Goal: Task Accomplishment & Management: Complete application form

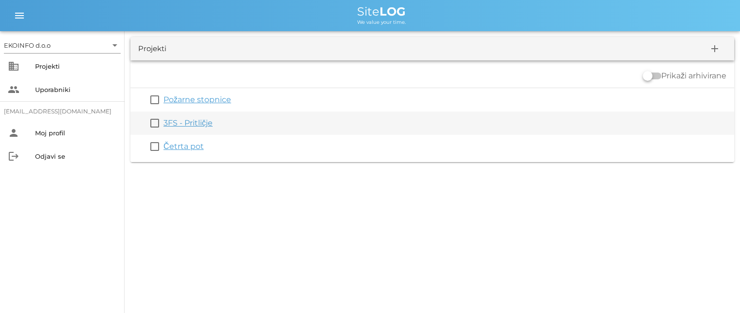
click at [196, 126] on link "3FS - Pritličje" at bounding box center [188, 122] width 49 height 9
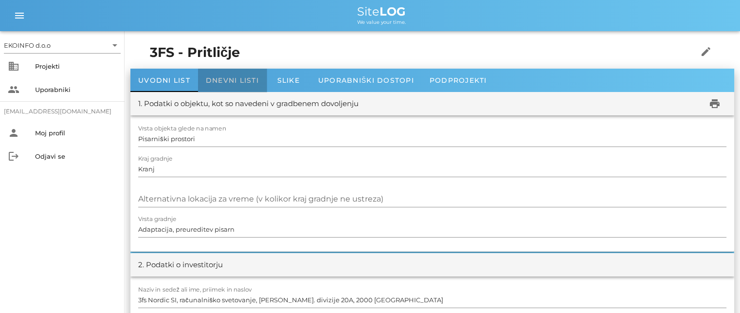
click at [227, 78] on span "Dnevni listi" at bounding box center [232, 80] width 53 height 9
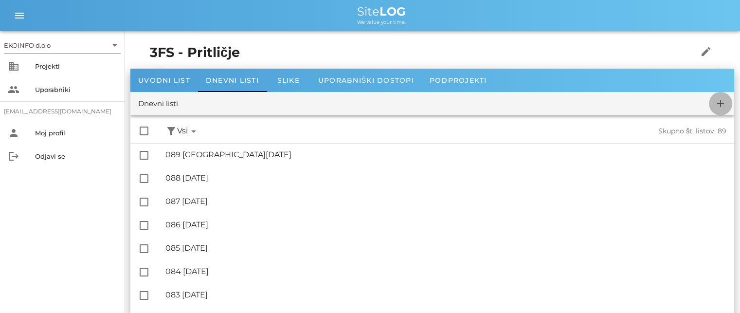
click at [724, 104] on icon "add" at bounding box center [721, 104] width 12 height 12
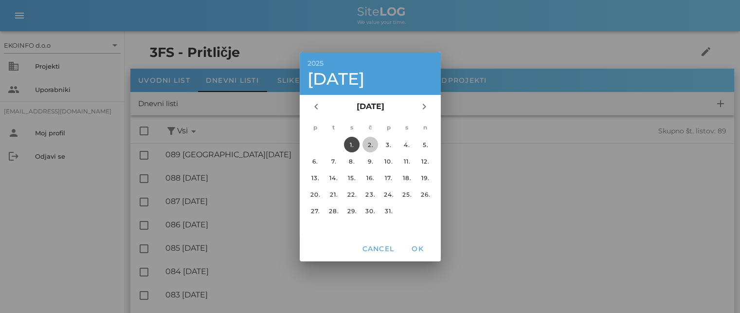
click at [367, 142] on div "2." at bounding box center [370, 144] width 16 height 7
click at [421, 250] on span "OK" at bounding box center [417, 248] width 23 height 9
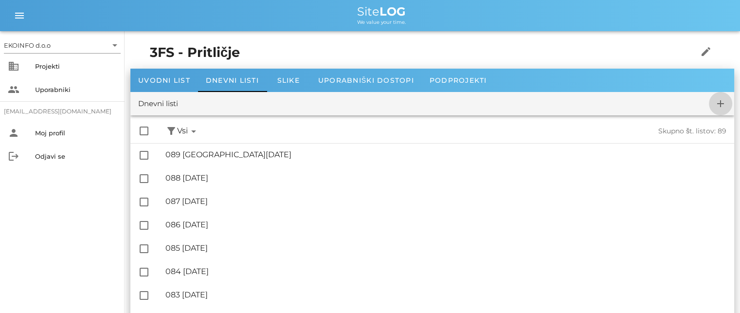
checkbox input "false"
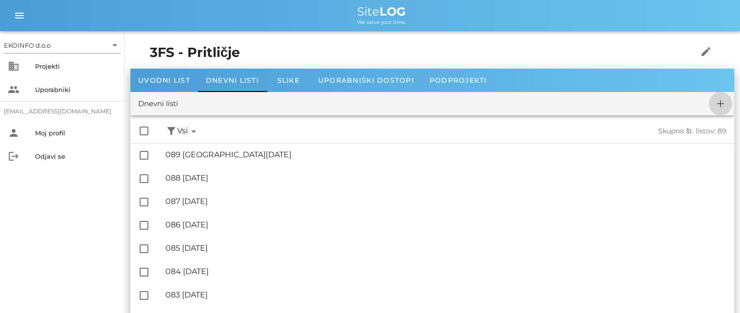
checkbox input "false"
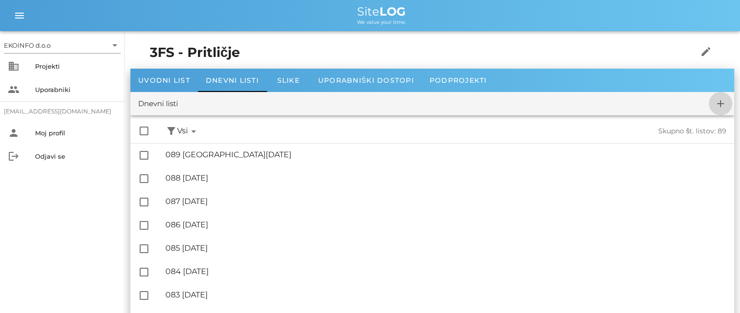
checkbox input "false"
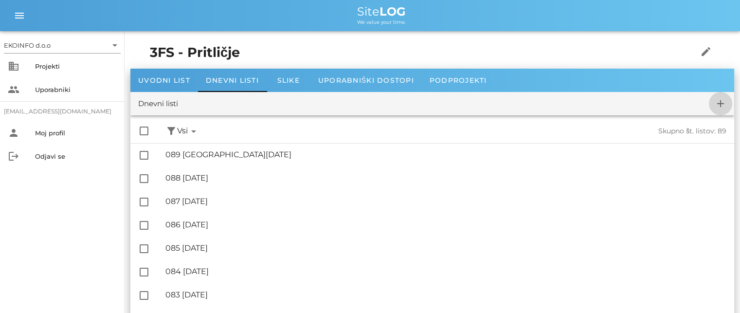
checkbox input "false"
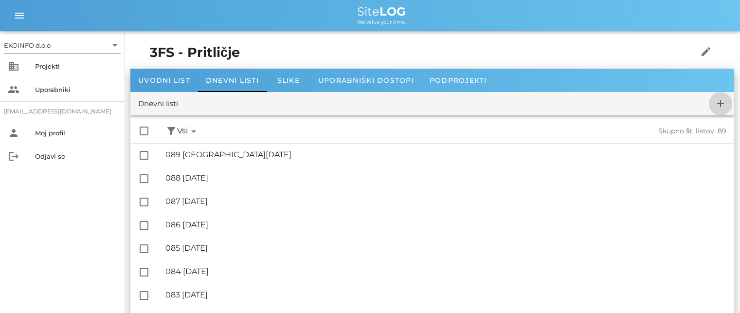
checkbox input "false"
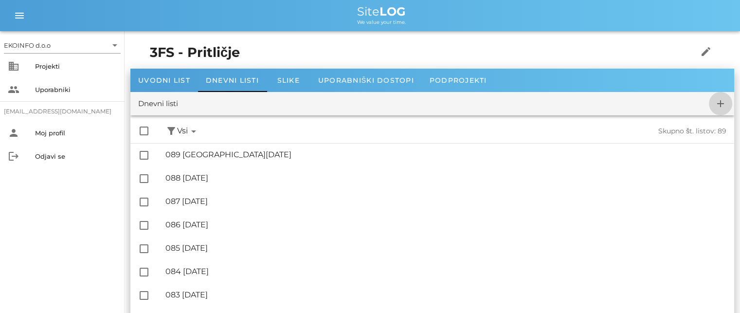
checkbox input "false"
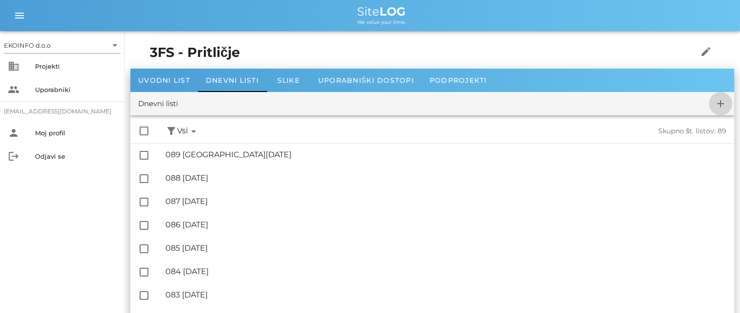
checkbox input "false"
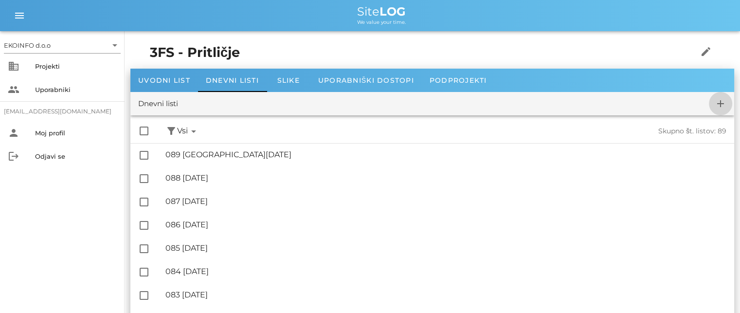
checkbox input "false"
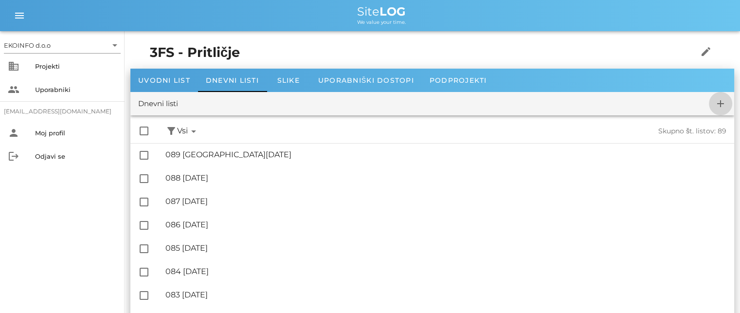
checkbox input "false"
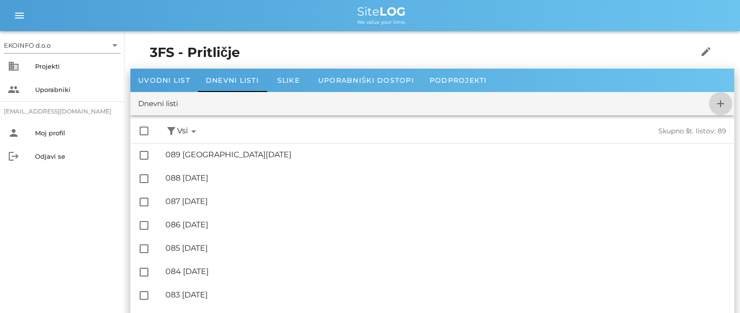
checkbox input "false"
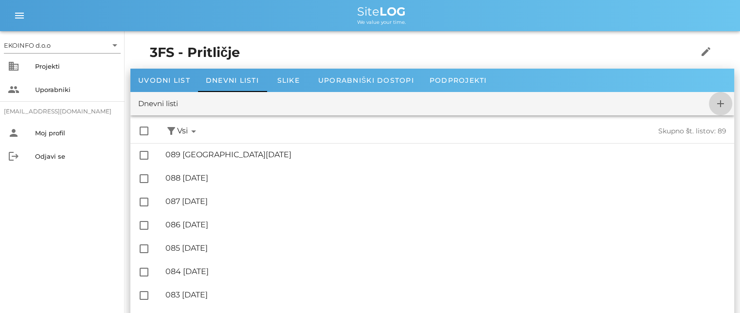
checkbox input "false"
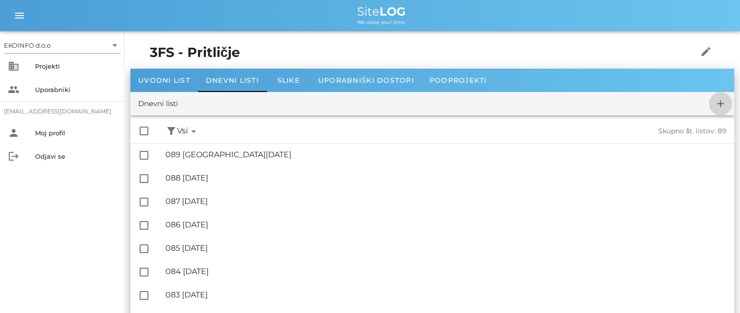
checkbox input "false"
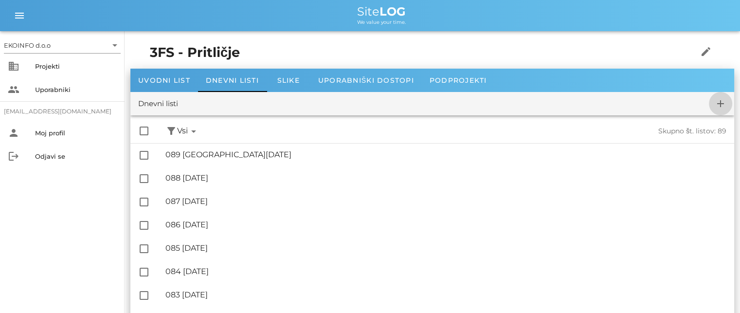
checkbox input "false"
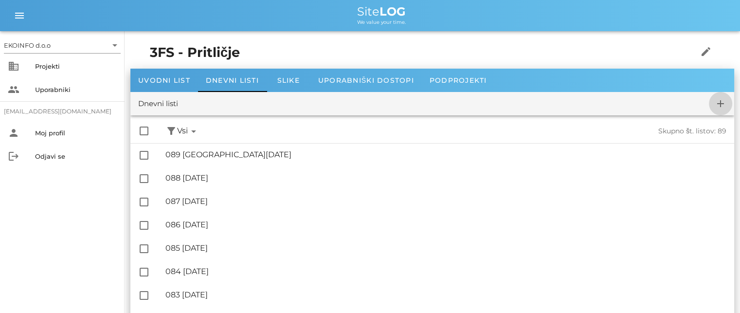
checkbox input "false"
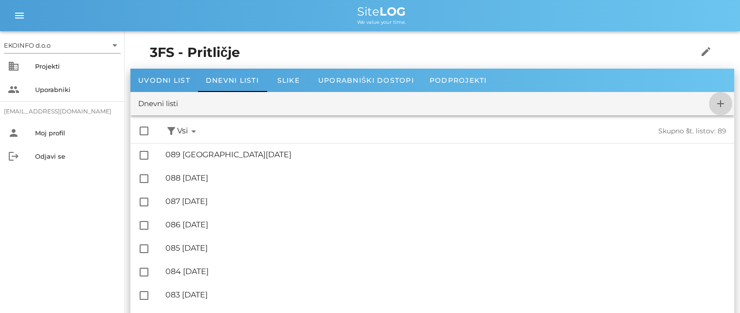
checkbox input "false"
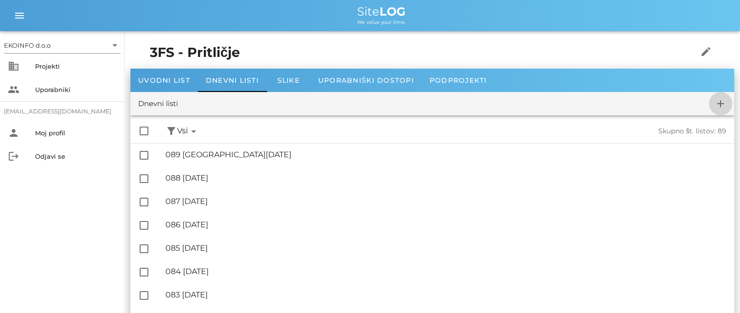
checkbox input "false"
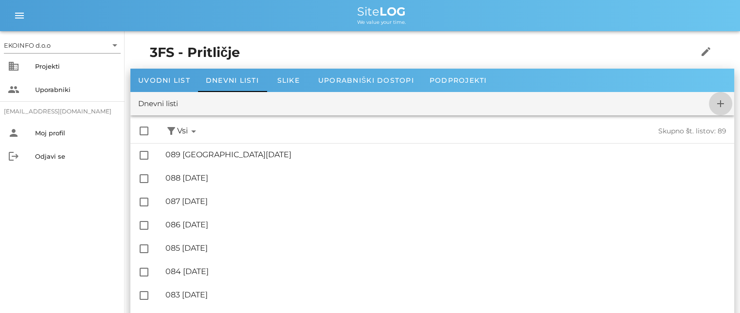
checkbox input "false"
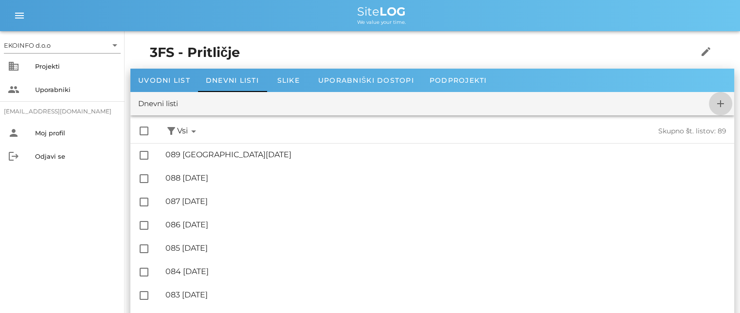
checkbox input "false"
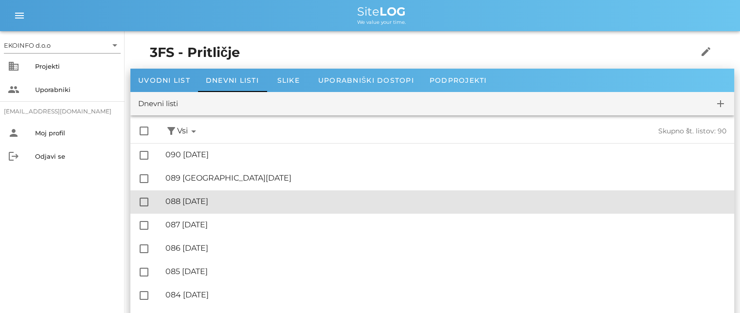
click at [211, 203] on div "🔏 088 [DATE]" at bounding box center [446, 201] width 561 height 9
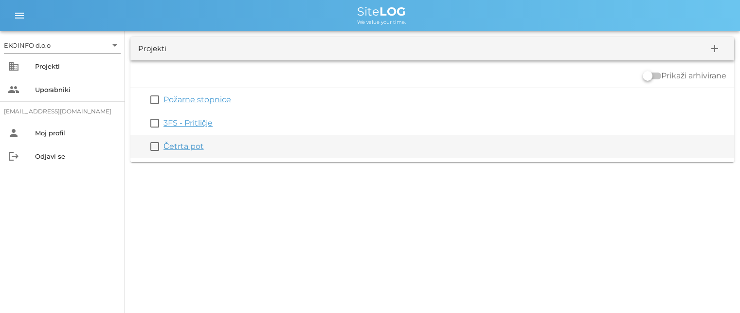
click at [185, 149] on link "Četrta pot" at bounding box center [184, 146] width 40 height 9
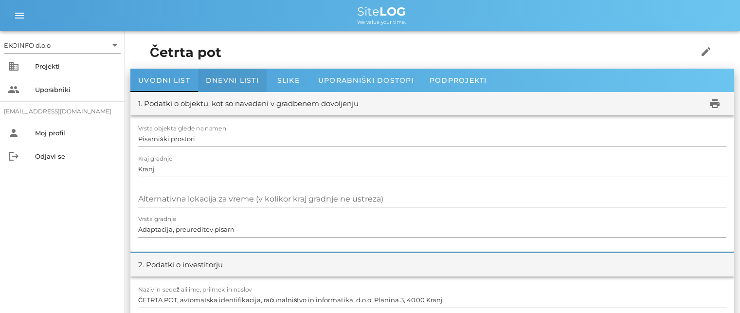
click at [230, 78] on span "Dnevni listi" at bounding box center [232, 80] width 53 height 9
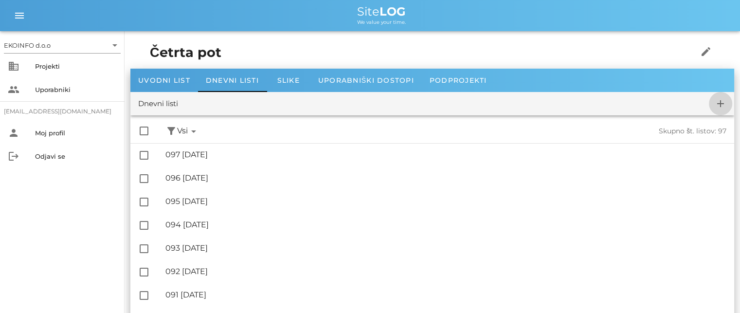
click at [720, 105] on icon "add" at bounding box center [721, 104] width 12 height 12
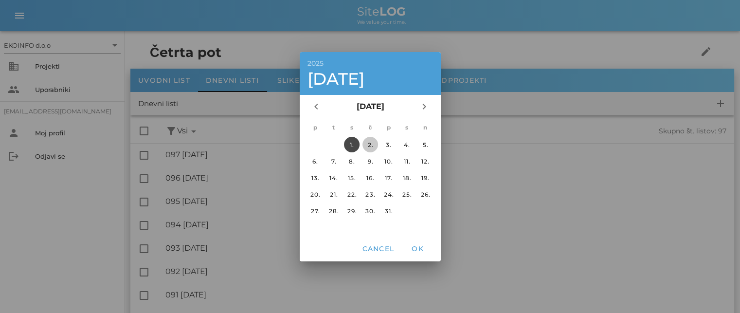
click at [370, 142] on div "2." at bounding box center [370, 144] width 16 height 7
click at [422, 249] on span "OK" at bounding box center [417, 248] width 23 height 9
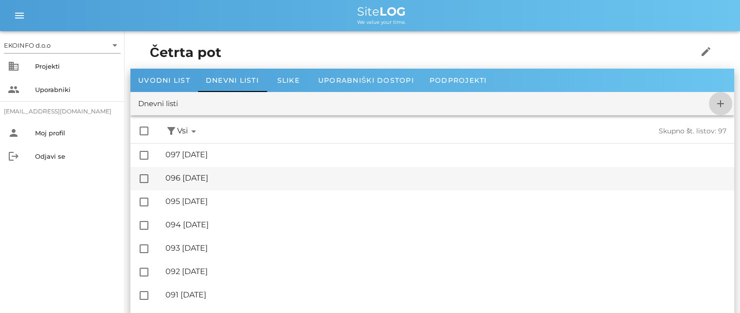
checkbox input "false"
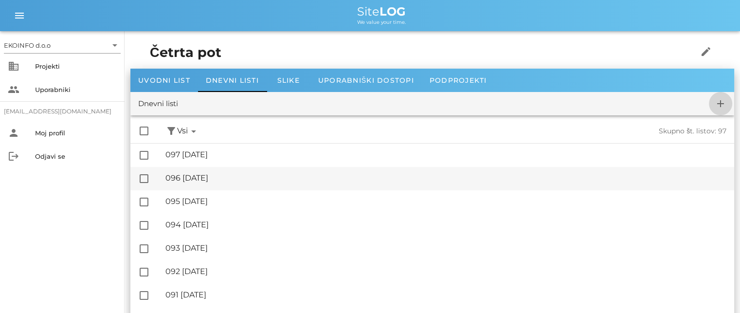
checkbox input "false"
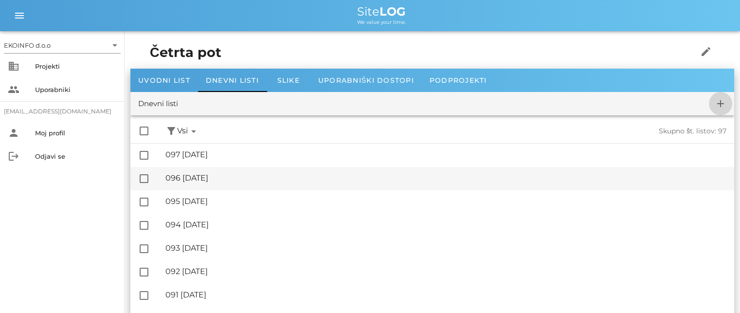
checkbox input "false"
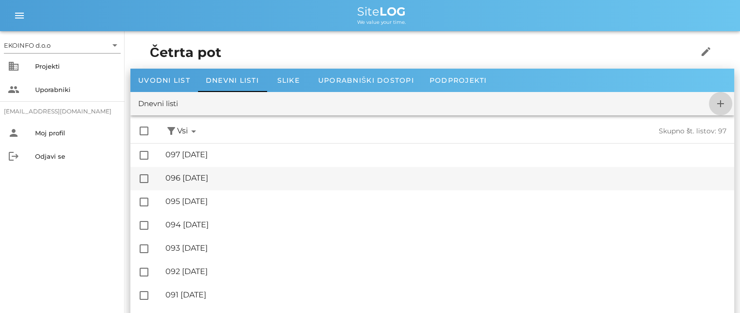
checkbox input "false"
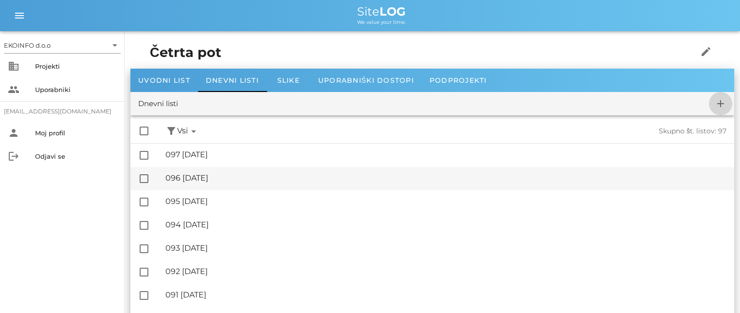
checkbox input "false"
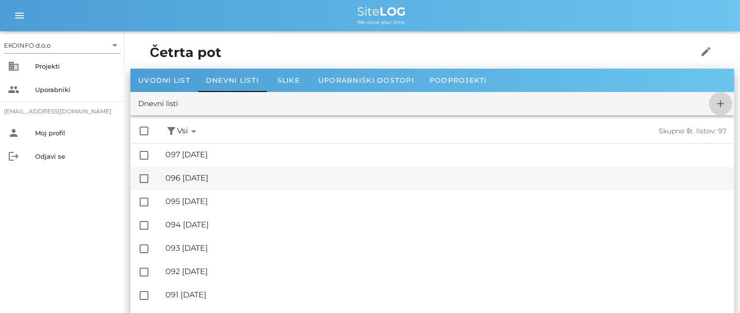
checkbox input "false"
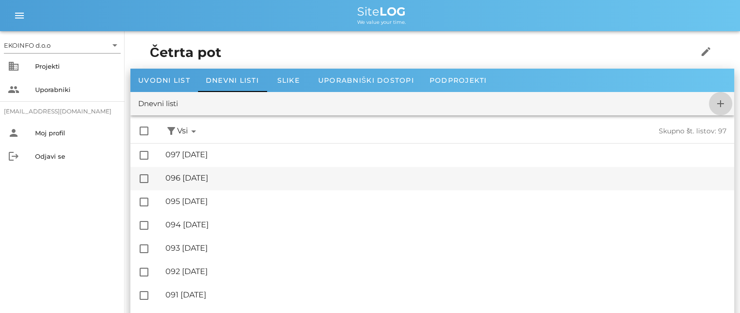
checkbox input "false"
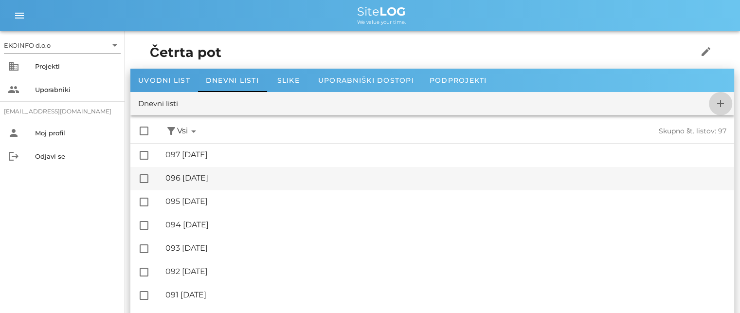
checkbox input "false"
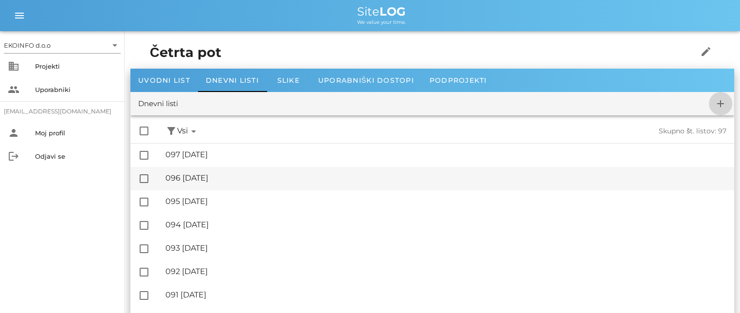
checkbox input "false"
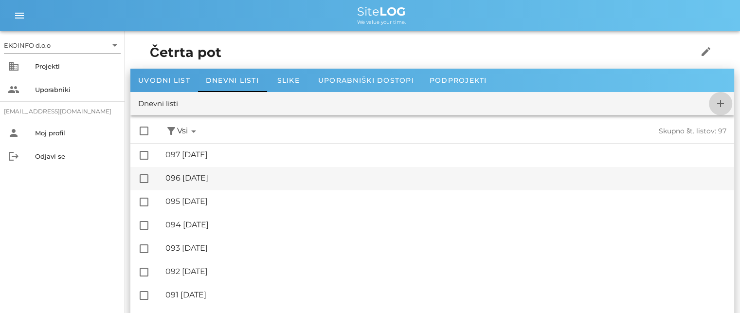
checkbox input "false"
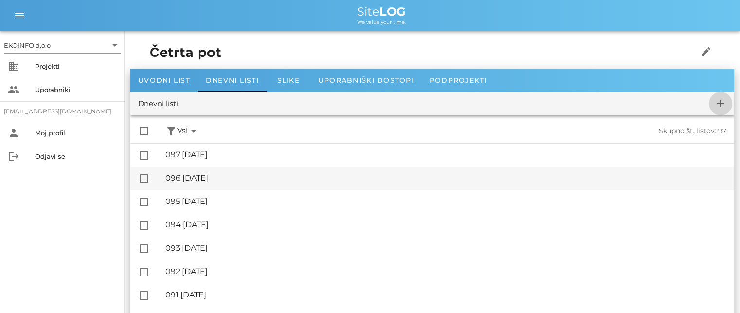
checkbox input "false"
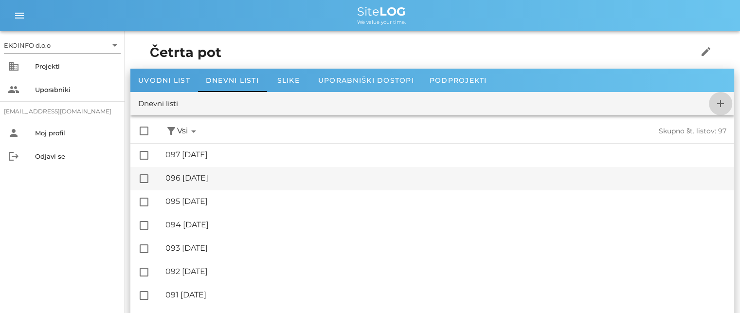
checkbox input "false"
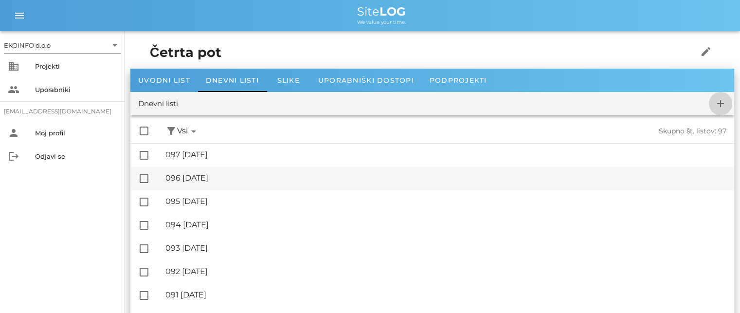
checkbox input "false"
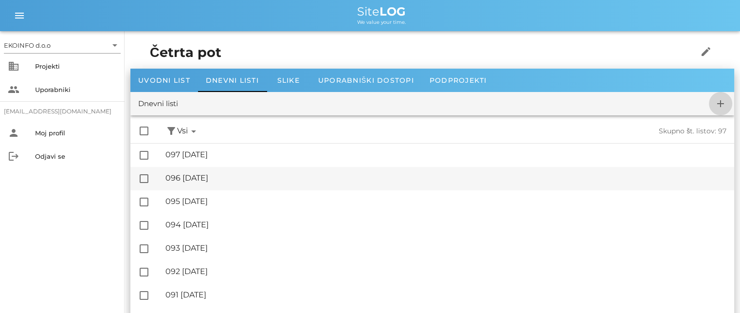
checkbox input "false"
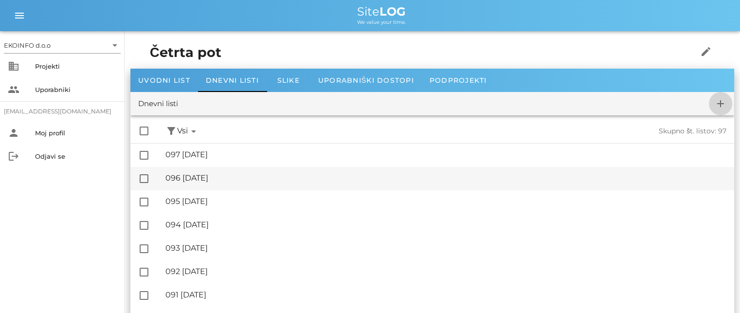
checkbox input "false"
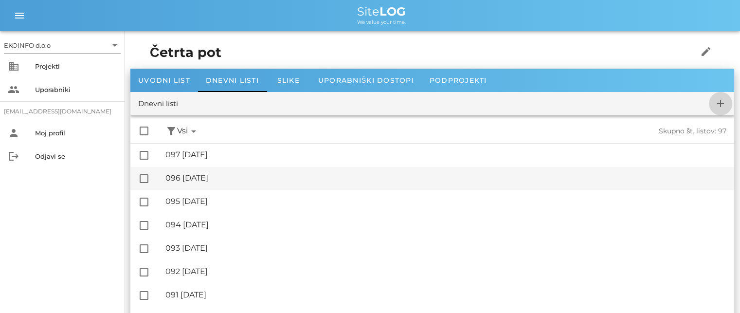
checkbox input "false"
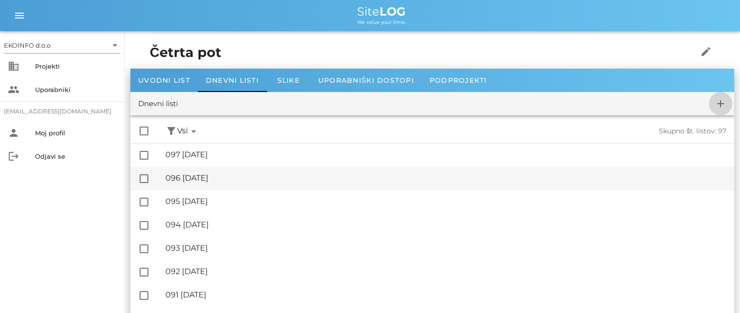
checkbox input "false"
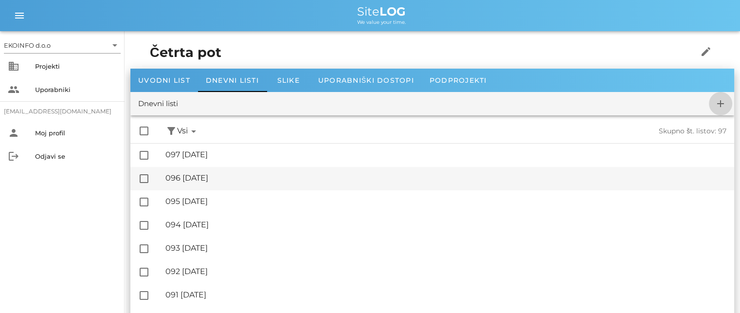
checkbox input "false"
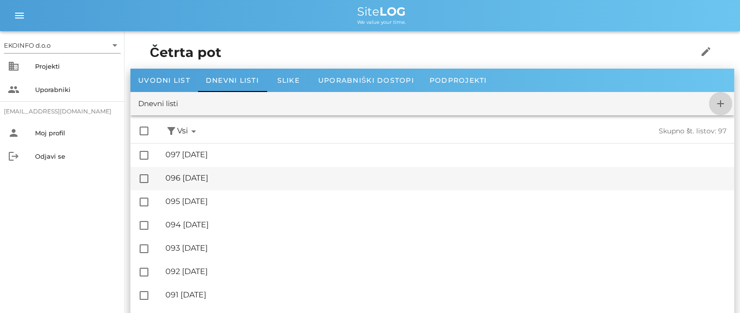
checkbox input "false"
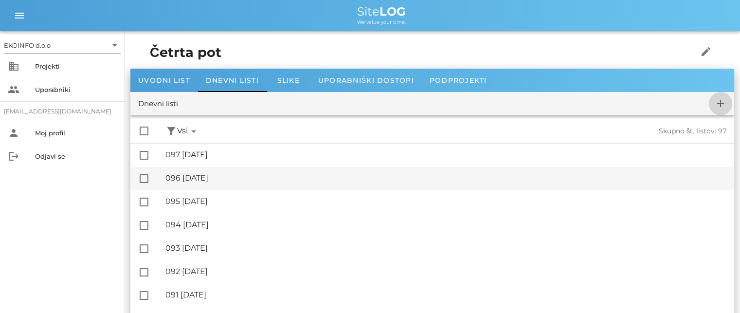
checkbox input "false"
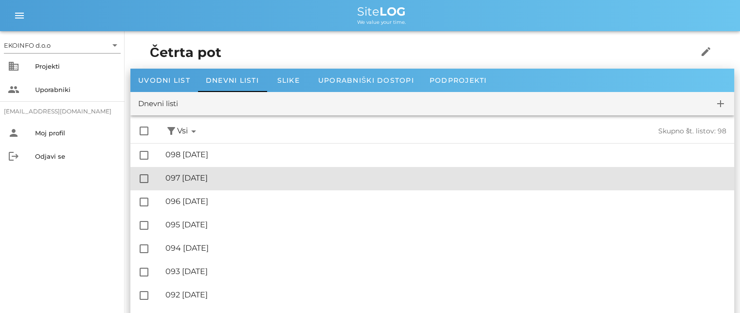
click at [220, 177] on div "🔏 097 [DATE]" at bounding box center [446, 177] width 561 height 9
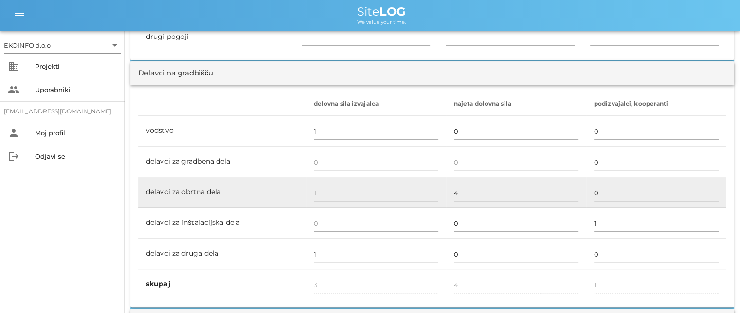
scroll to position [584, 0]
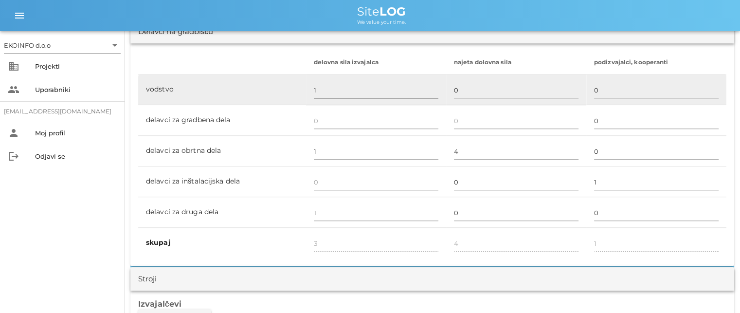
click at [317, 90] on input "1" at bounding box center [376, 90] width 125 height 16
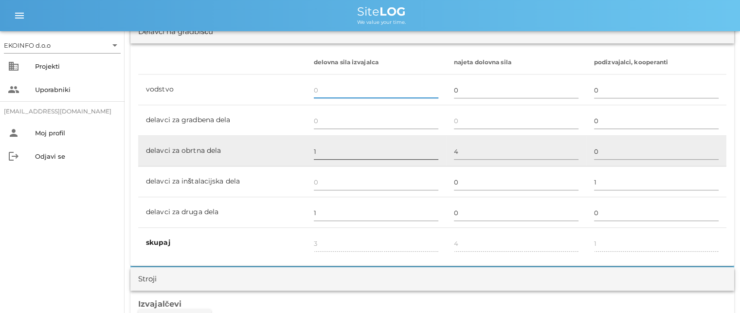
type input "2"
click at [318, 154] on input "1" at bounding box center [376, 152] width 125 height 16
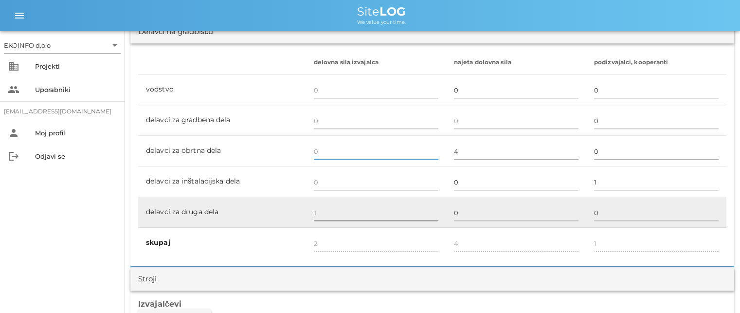
type input "1"
click at [314, 214] on input "1" at bounding box center [376, 213] width 125 height 16
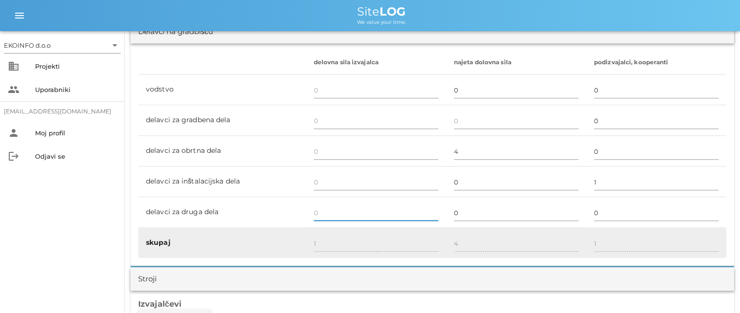
type input "0"
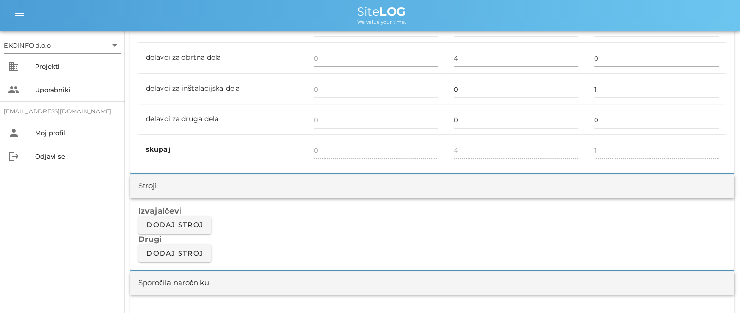
scroll to position [730, 0]
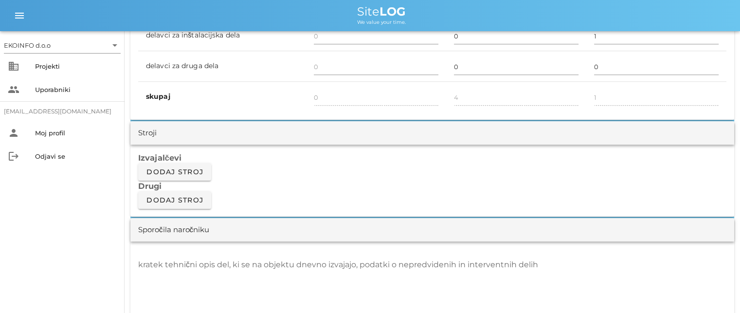
click at [161, 268] on textarea "kratek tehnični opis del, ki se na objektu dnevno izvajajo, podatki o nepredvid…" at bounding box center [432, 286] width 589 height 58
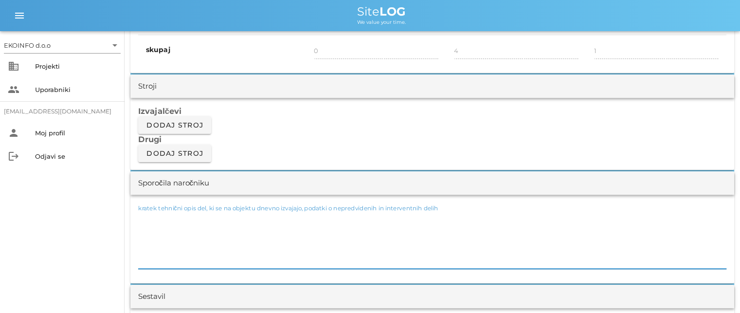
scroll to position [876, 0]
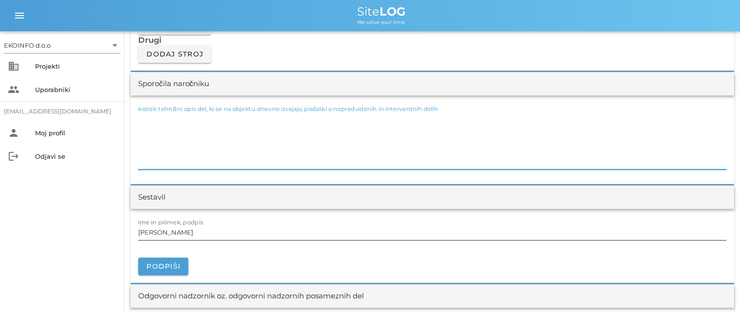
click at [182, 231] on input "[PERSON_NAME]" at bounding box center [432, 232] width 589 height 16
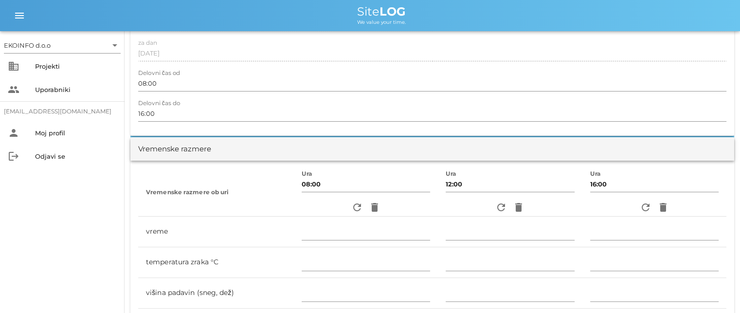
scroll to position [0, 0]
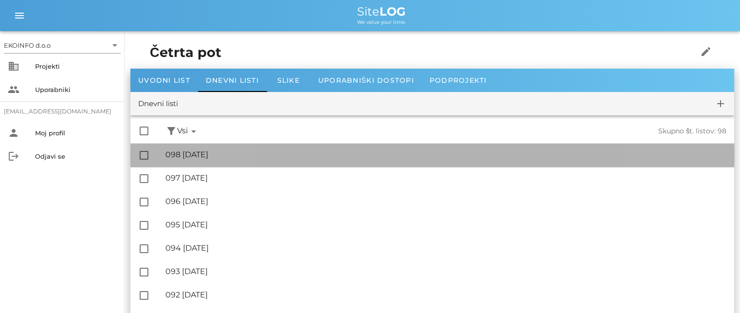
click at [216, 158] on div "🔏 098 [DATE]" at bounding box center [446, 154] width 561 height 9
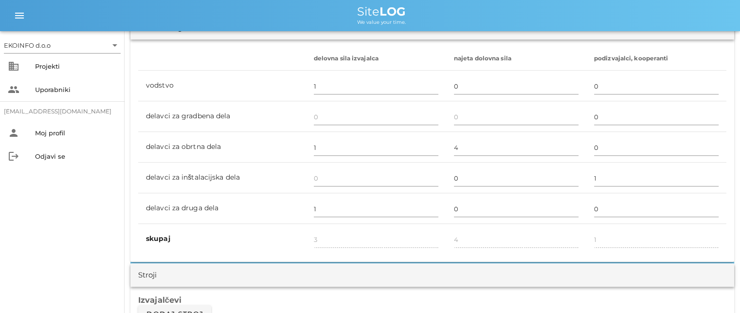
scroll to position [584, 0]
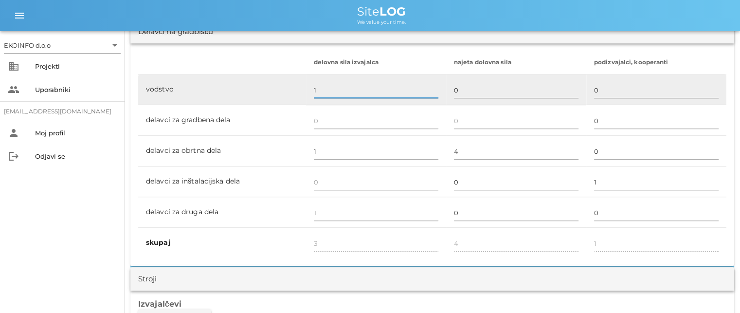
click at [315, 89] on input "1" at bounding box center [376, 90] width 125 height 16
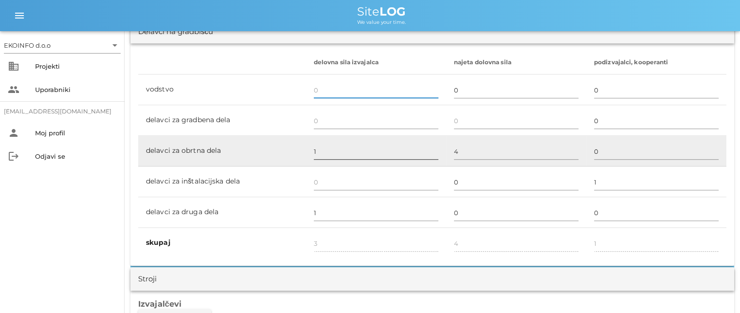
type input "2"
drag, startPoint x: 316, startPoint y: 145, endPoint x: 315, endPoint y: 151, distance: 6.8
click at [316, 146] on input "1" at bounding box center [376, 152] width 125 height 16
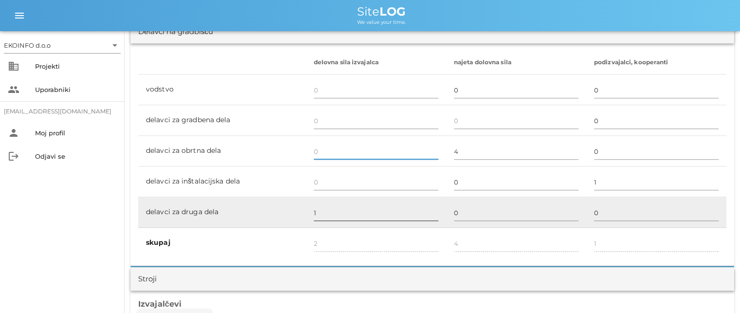
type input "1"
click at [321, 213] on input "1" at bounding box center [376, 213] width 125 height 16
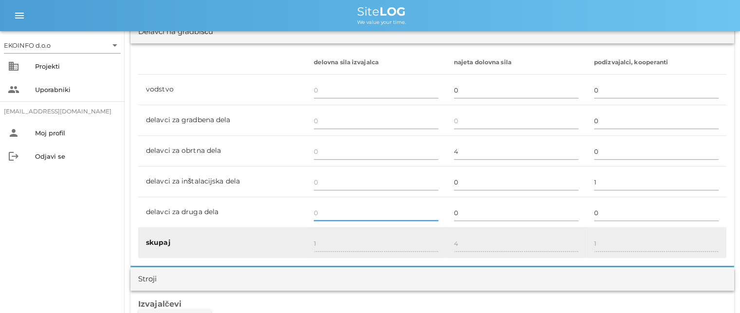
type input "0"
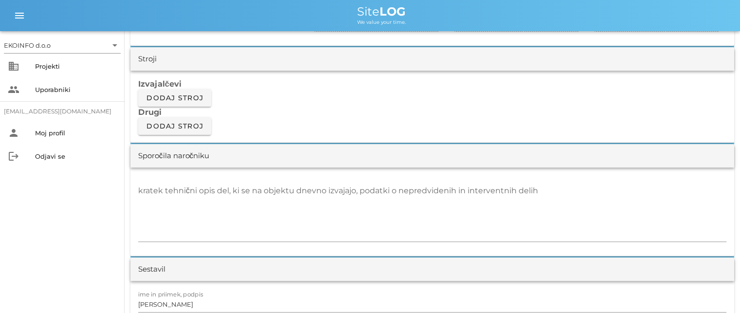
scroll to position [828, 0]
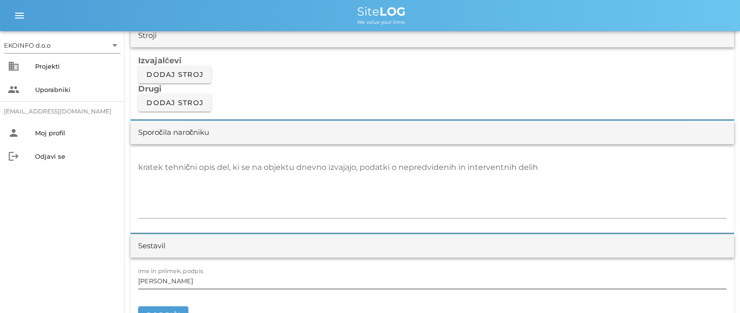
click at [183, 282] on input "[PERSON_NAME]" at bounding box center [432, 281] width 589 height 16
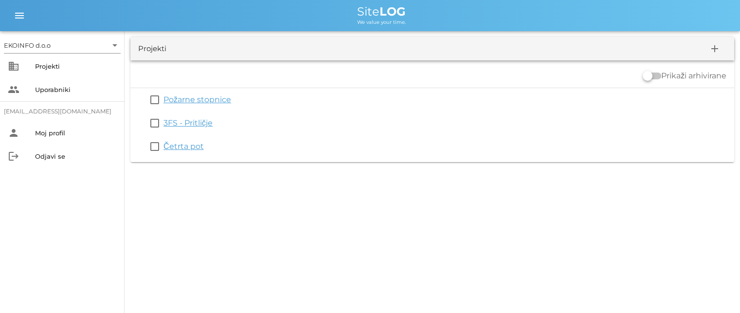
click at [181, 126] on link "3FS - Pritličje" at bounding box center [188, 122] width 49 height 9
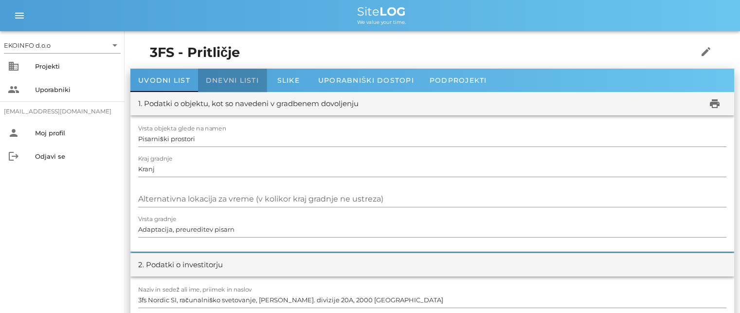
click at [217, 78] on span "Dnevni listi" at bounding box center [232, 80] width 53 height 9
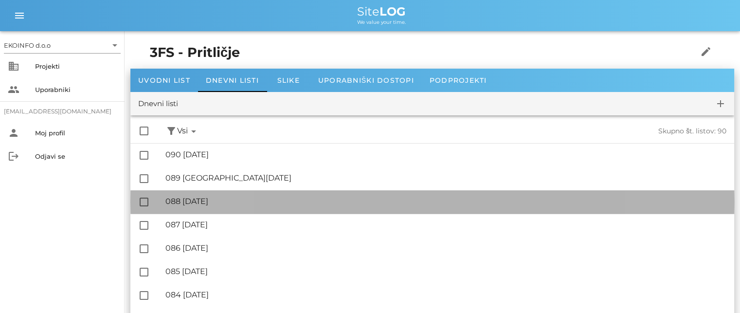
click at [217, 202] on div "🔏 088 [DATE]" at bounding box center [446, 201] width 561 height 9
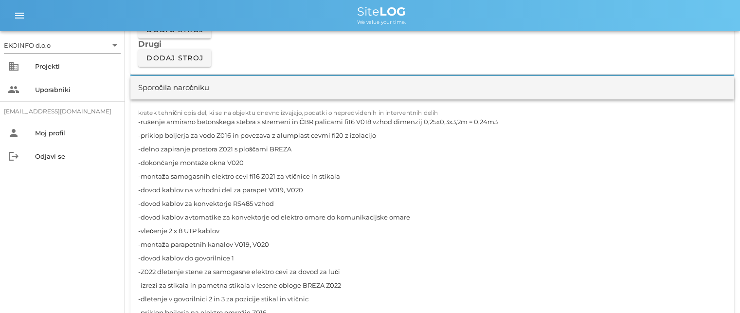
scroll to position [925, 0]
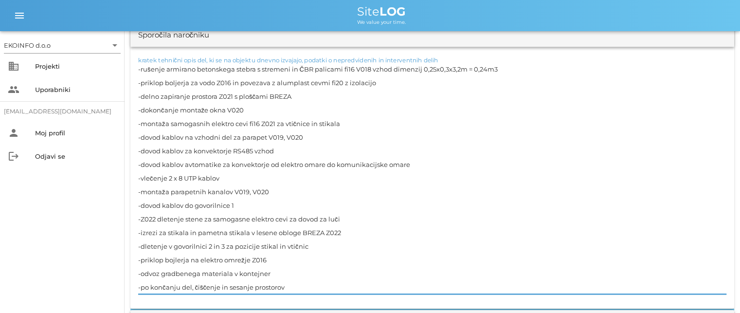
drag, startPoint x: 270, startPoint y: 257, endPoint x: 134, endPoint y: 259, distance: 135.8
click at [134, 259] on div "kratek tehnični opis del, ki se na objektu dnevno izvajajo, podatki o nepredvid…" at bounding box center [432, 178] width 604 height 262
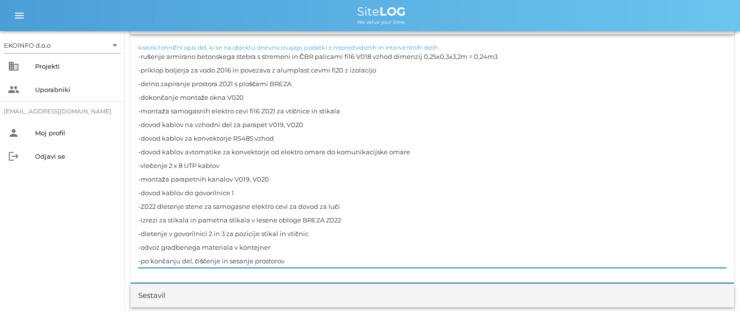
scroll to position [1022, 0]
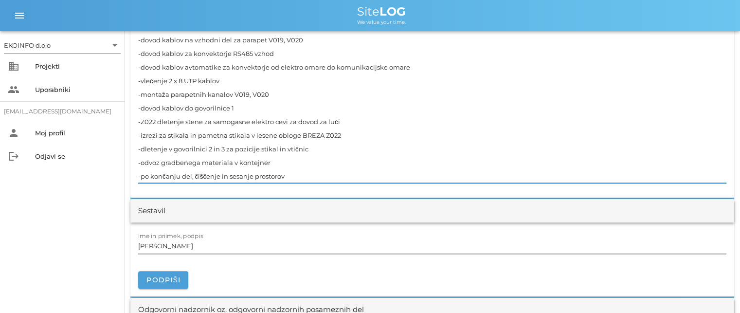
type textarea "-rušenje armirano betonskega stebra s stremeni in ČBR palicami fi16 V018 vzhod …"
click at [183, 247] on input "[PERSON_NAME]" at bounding box center [432, 246] width 589 height 16
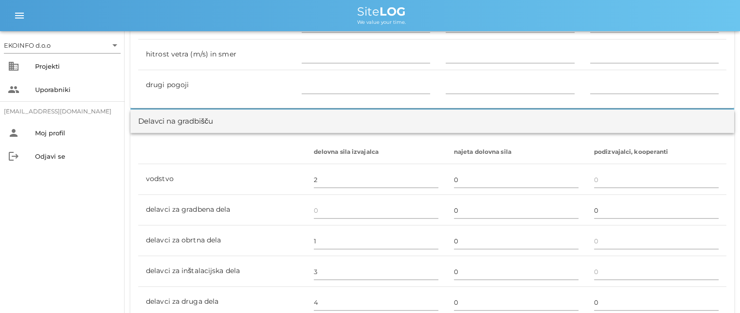
scroll to position [438, 0]
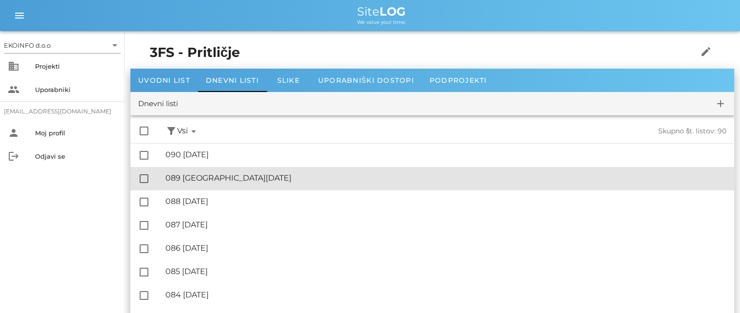
click at [226, 179] on div "🔏 089 [GEOGRAPHIC_DATA][DATE]" at bounding box center [446, 177] width 561 height 9
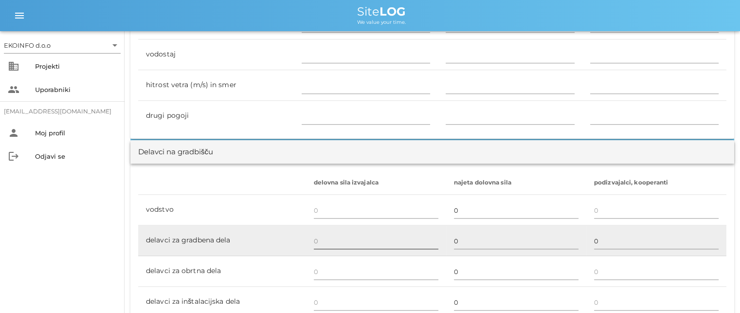
scroll to position [487, 0]
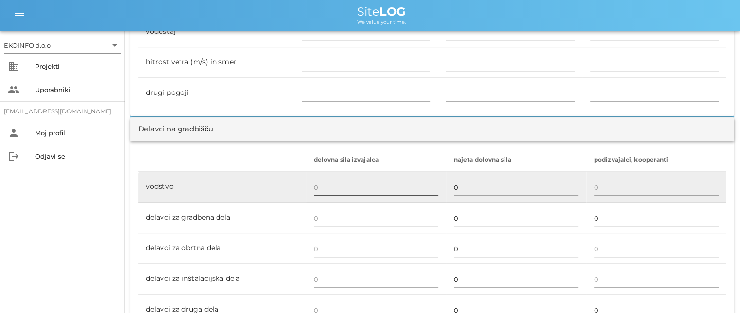
click at [322, 185] on input "text" at bounding box center [376, 188] width 125 height 16
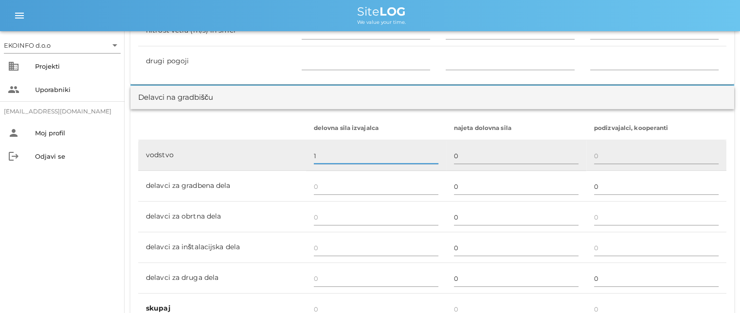
scroll to position [536, 0]
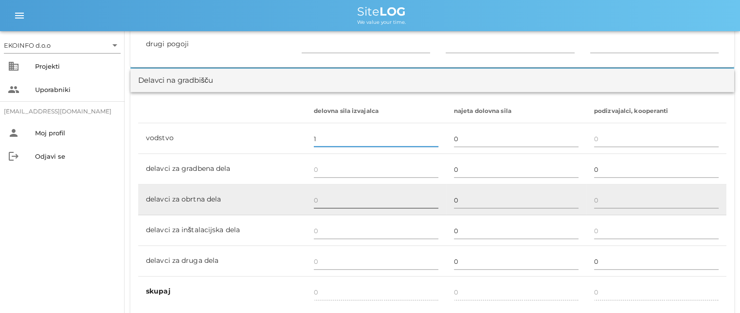
type input "1"
click at [319, 200] on input "text" at bounding box center [376, 200] width 125 height 16
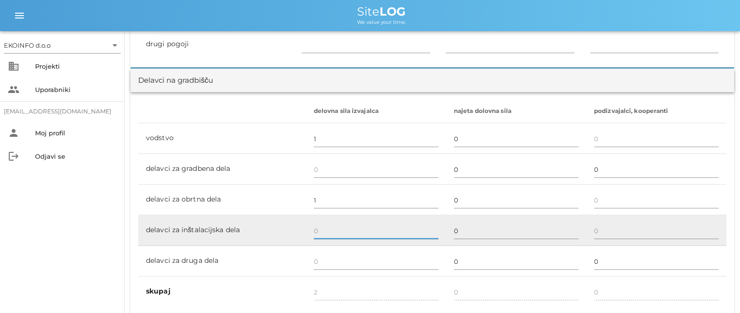
click at [320, 227] on input "text" at bounding box center [376, 231] width 125 height 16
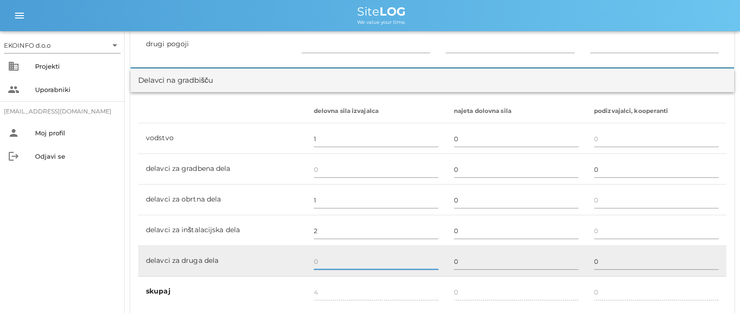
click at [324, 261] on input "text" at bounding box center [376, 262] width 125 height 16
click at [321, 262] on input "3" at bounding box center [376, 262] width 125 height 16
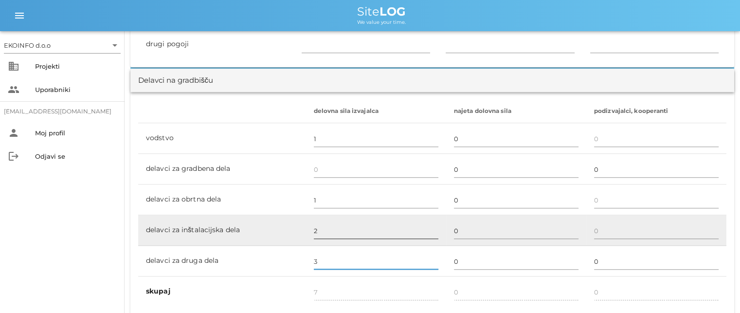
click at [321, 231] on input "2" at bounding box center [376, 231] width 125 height 16
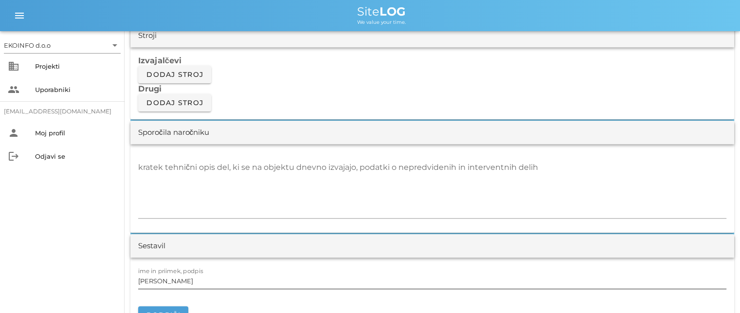
scroll to position [876, 0]
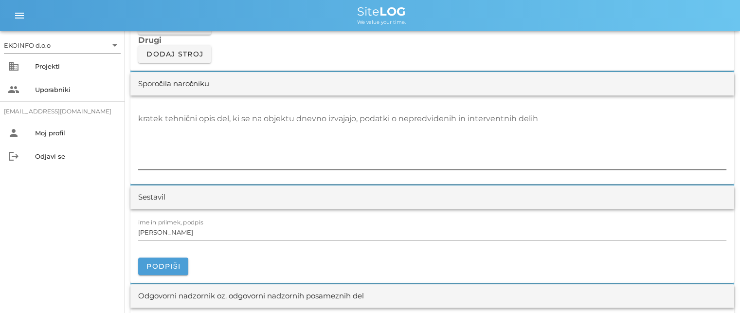
click at [143, 124] on textarea "kratek tehnični opis del, ki se na objektu dnevno izvajajo, podatki o nepredvid…" at bounding box center [432, 140] width 589 height 58
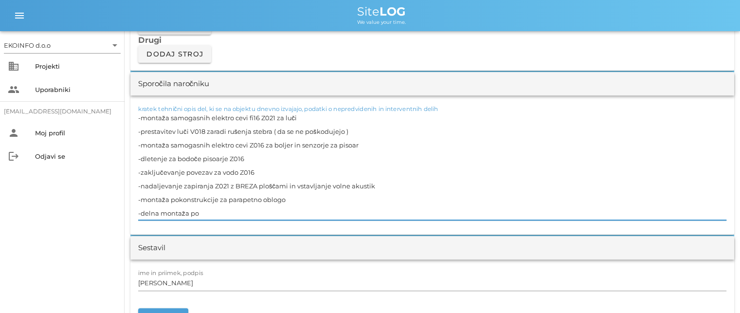
click at [290, 197] on textarea "-montaža samogasnih elektro cevi fi16 Z021 za luči -prestavitev luči V018 zarad…" at bounding box center [432, 165] width 589 height 109
click at [215, 214] on textarea "-montaža samogasnih elektro cevi fi16 Z021 za luči -prestavitev luči V018 zarad…" at bounding box center [432, 165] width 589 height 109
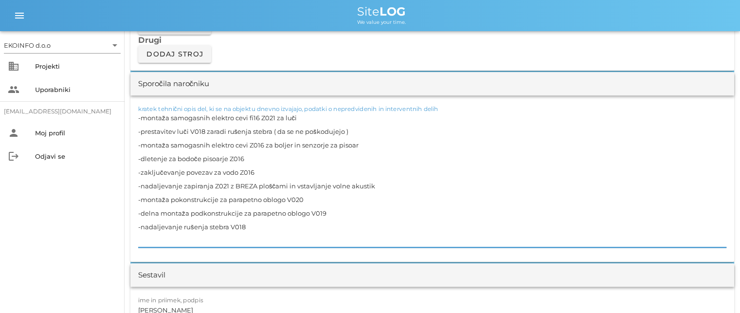
click at [246, 227] on textarea "-montaža samogasnih elektro cevi fi16 Z021 za luči -prestavitev luči V018 zarad…" at bounding box center [432, 179] width 589 height 136
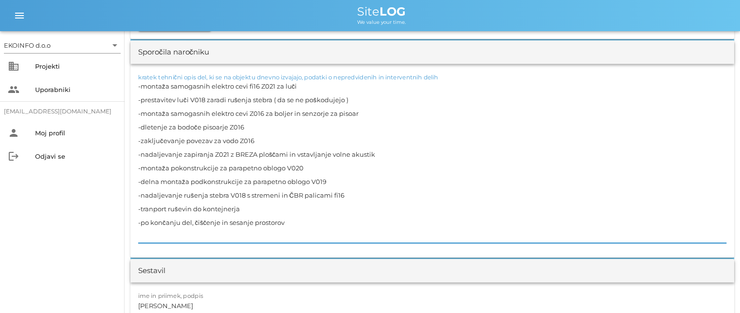
scroll to position [974, 0]
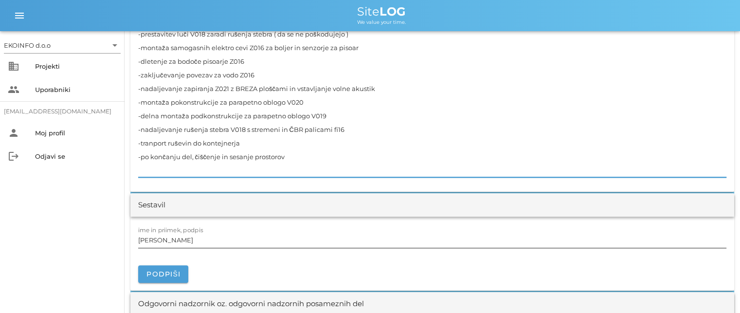
click at [185, 243] on input "[PERSON_NAME]" at bounding box center [432, 240] width 589 height 16
click at [153, 142] on textarea "-montaža samogasnih elektro cevi fi16 Z021 za luči -prestavitev luči V018 zarad…" at bounding box center [432, 96] width 589 height 164
click at [242, 147] on textarea "-montaža samogasnih elektro cevi fi16 Z021 za luči -prestavitev luči V018 zarad…" at bounding box center [432, 96] width 589 height 164
click at [183, 244] on input "[PERSON_NAME]" at bounding box center [432, 240] width 589 height 16
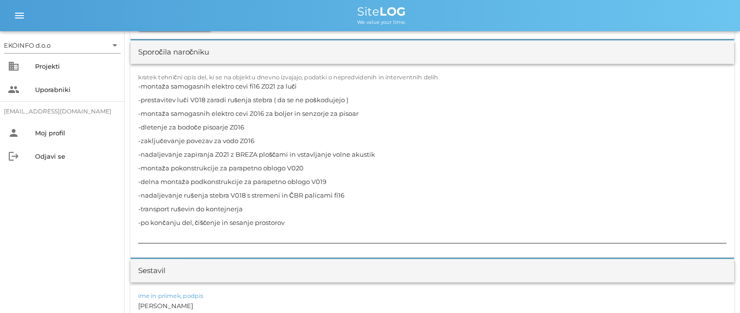
scroll to position [925, 0]
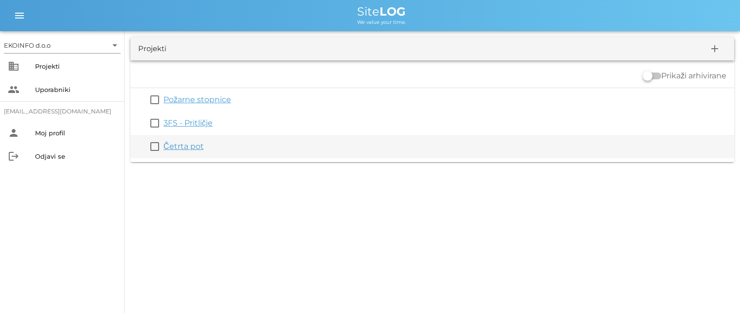
click at [187, 151] on link "Četrta pot" at bounding box center [184, 146] width 40 height 9
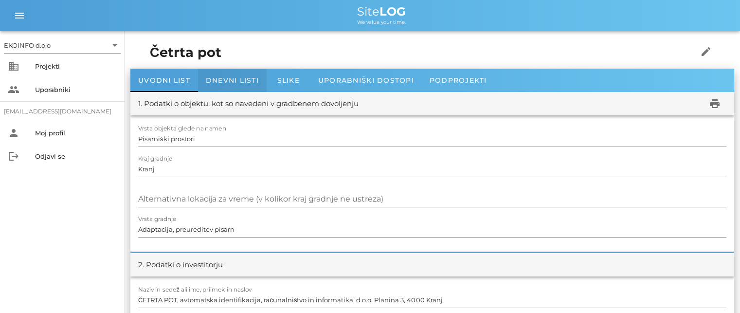
click at [218, 81] on span "Dnevni listi" at bounding box center [232, 80] width 53 height 9
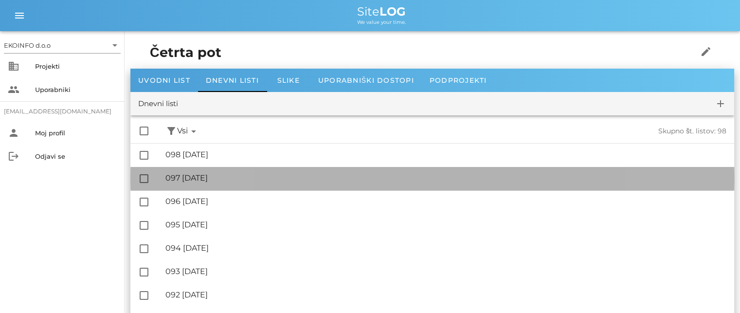
click at [214, 183] on div "🔏 097 [DATE]" at bounding box center [446, 177] width 561 height 9
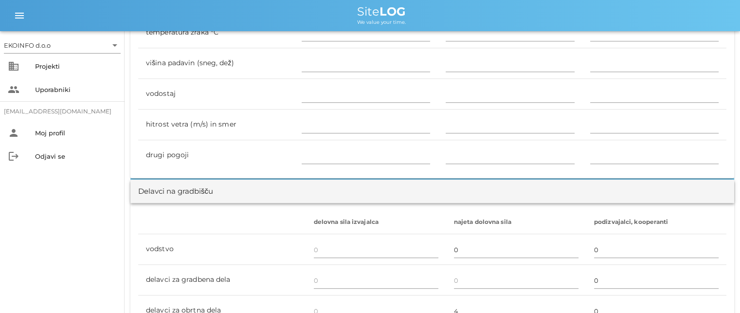
scroll to position [536, 0]
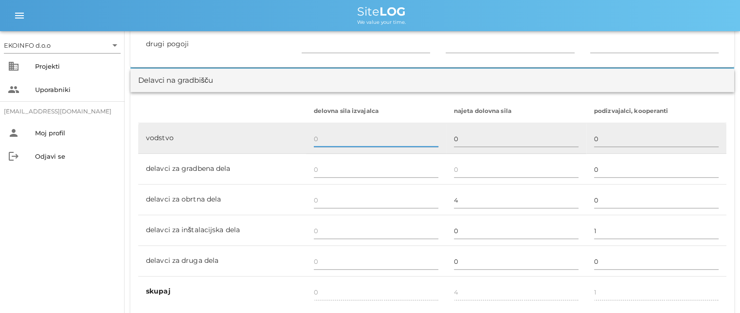
click at [324, 135] on input "text" at bounding box center [376, 139] width 125 height 16
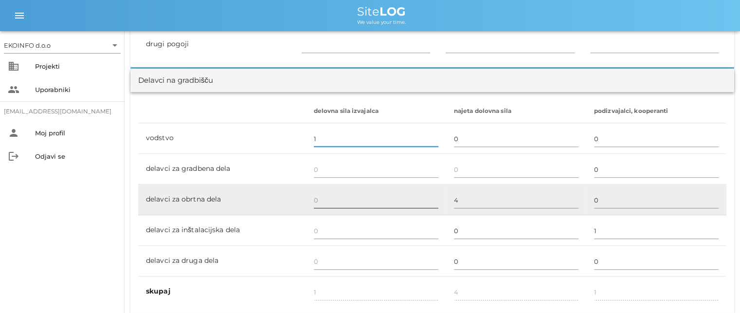
click at [318, 202] on input "text" at bounding box center [376, 200] width 125 height 16
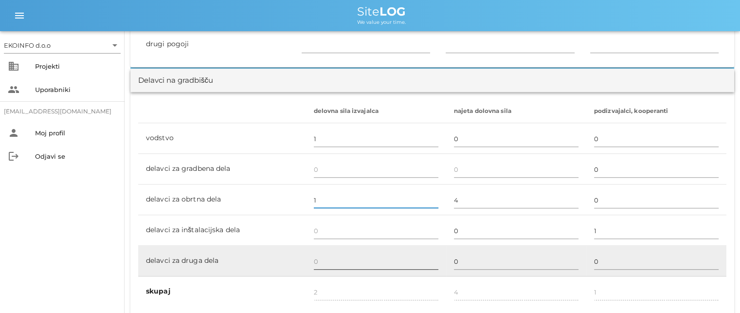
click at [321, 260] on input "text" at bounding box center [376, 262] width 125 height 16
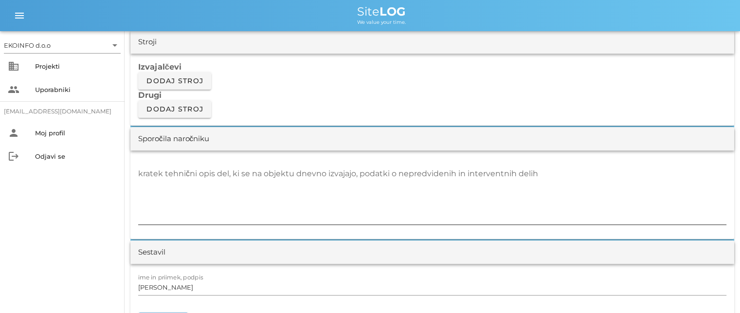
scroll to position [828, 0]
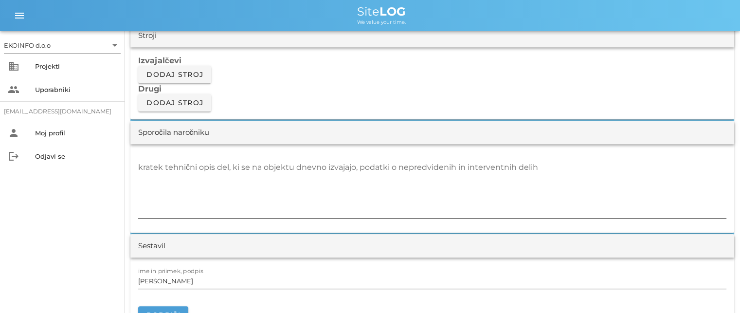
click at [159, 169] on textarea "kratek tehnični opis del, ki se na objektu dnevno izvajajo, podatki o nepredvid…" at bounding box center [432, 189] width 589 height 58
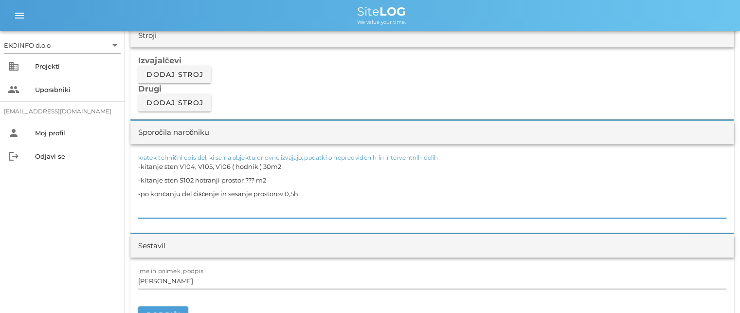
click at [185, 282] on input "[PERSON_NAME]" at bounding box center [432, 281] width 589 height 16
click at [282, 185] on textarea "-kitanje sten V104, V105, V106 ( hodnik ) 30m2 -kitanje sten S102 notranji pros…" at bounding box center [432, 189] width 589 height 58
click at [294, 190] on textarea "-kitanje sten V104, V105, V106 ( hodnik ) 30m2 -kitanje sten S102 notranji pros…" at bounding box center [432, 189] width 589 height 58
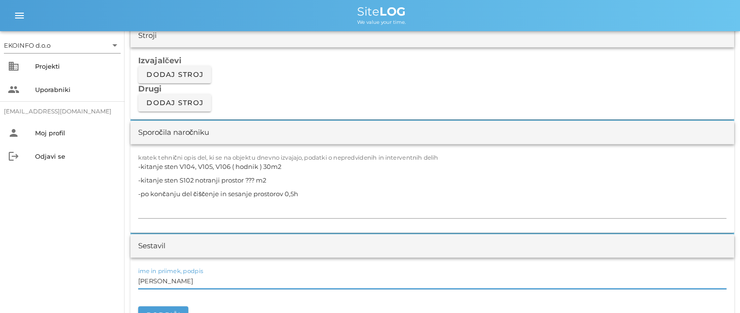
click at [178, 280] on input "[PERSON_NAME]" at bounding box center [432, 281] width 589 height 16
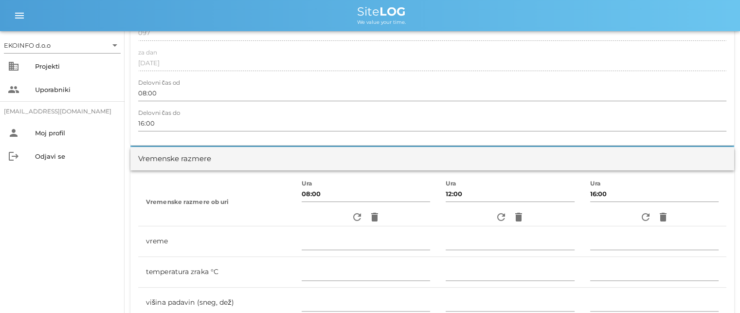
scroll to position [0, 0]
